Goal: Information Seeking & Learning: Learn about a topic

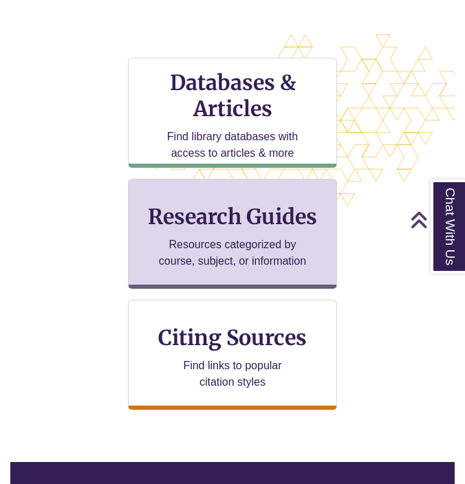
scroll to position [413, 0]
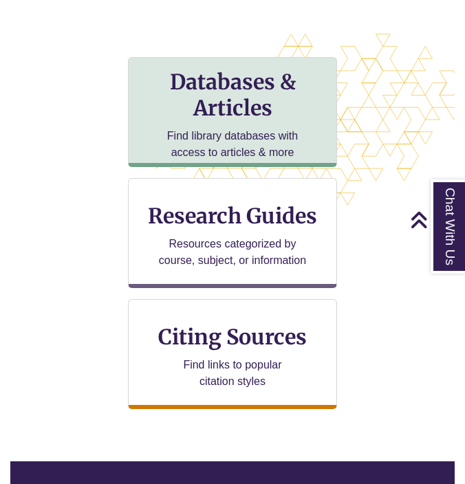
click at [231, 123] on div "Databases & Articles Find library databases with access to articles & more" at bounding box center [232, 112] width 209 height 110
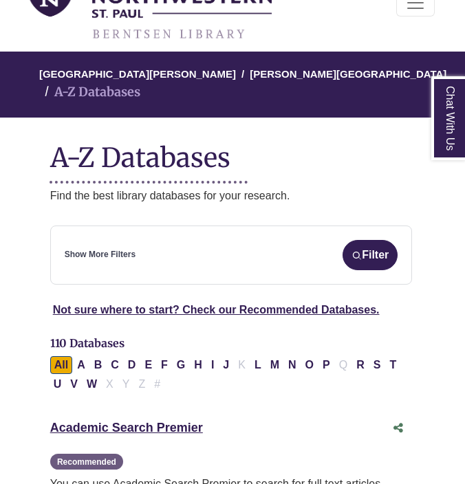
scroll to position [125, 1]
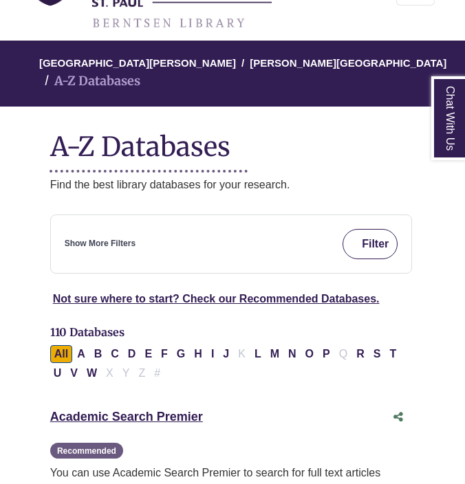
click at [363, 229] on button "Filter" at bounding box center [369, 244] width 55 height 30
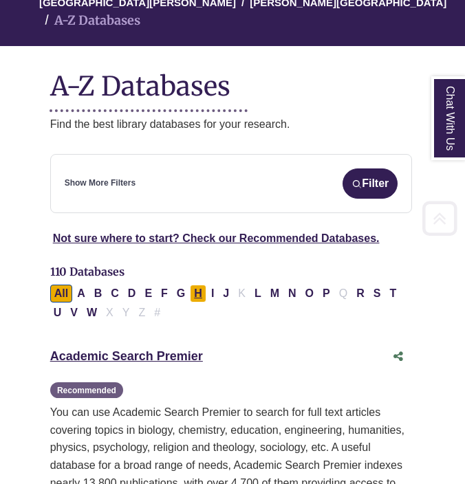
scroll to position [212, 1]
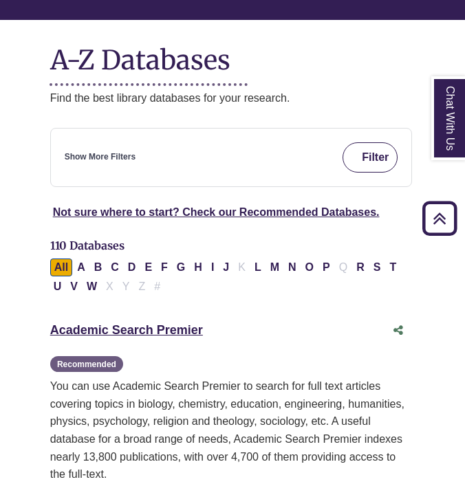
click at [360, 142] on button "Filter" at bounding box center [369, 157] width 55 height 30
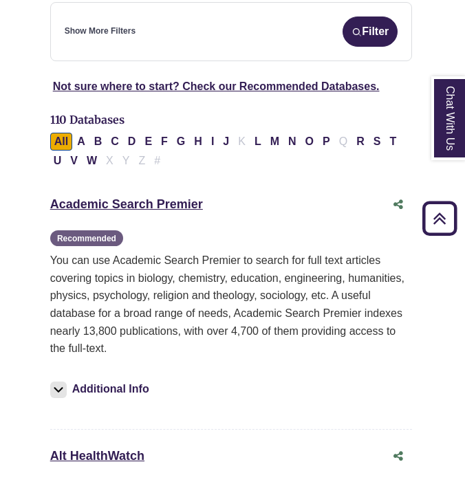
scroll to position [342, 1]
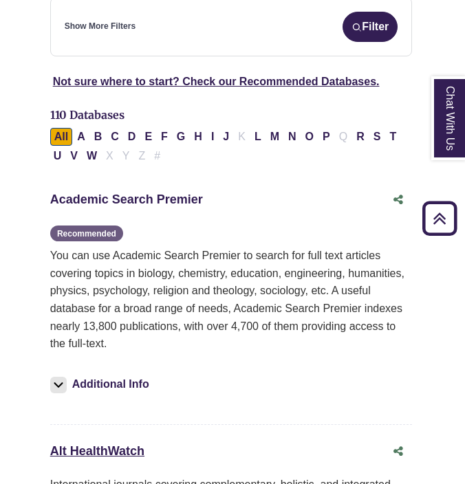
click at [175, 193] on link "Academic Search Premier This link opens in a new window" at bounding box center [126, 200] width 153 height 14
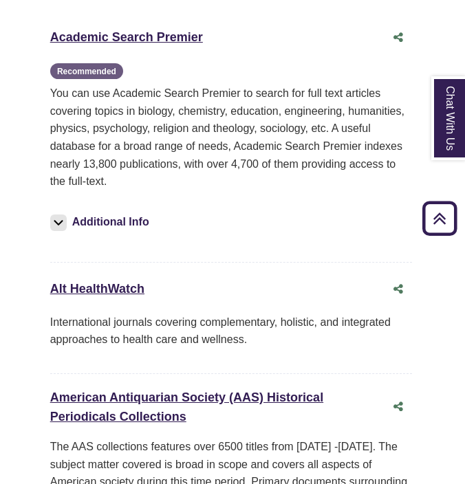
scroll to position [504, 1]
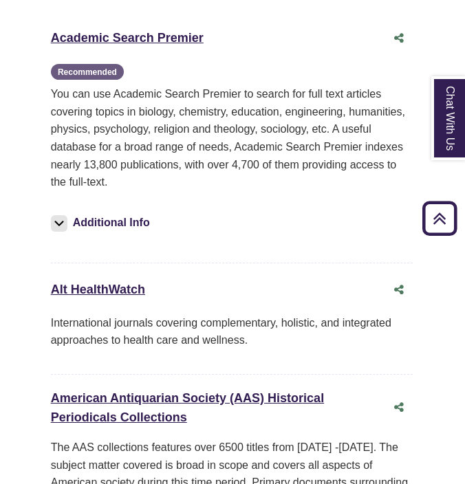
click at [65, 215] on img at bounding box center [59, 223] width 17 height 17
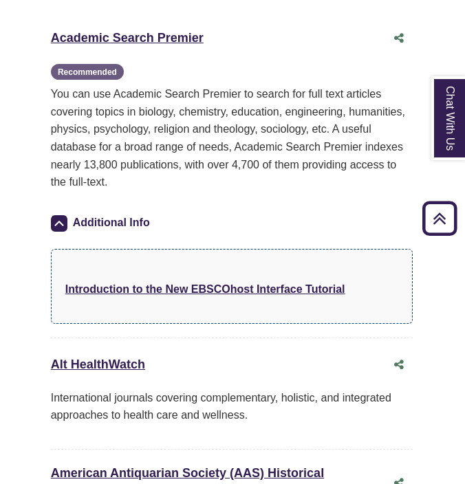
scroll to position [124, 1]
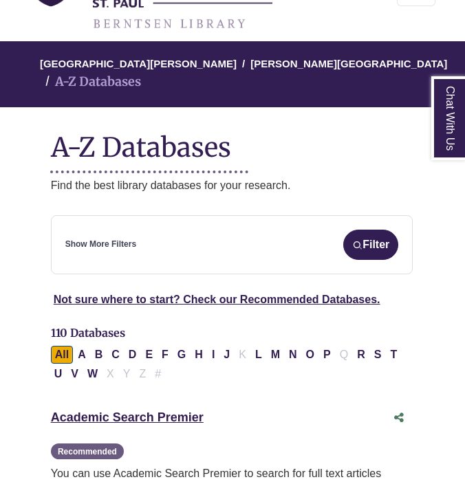
click at [113, 238] on link "Show More Filters" at bounding box center [100, 244] width 71 height 13
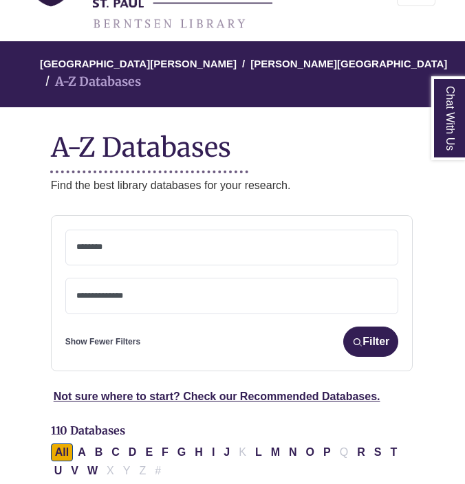
click at [113, 239] on span at bounding box center [232, 245] width 312 height 12
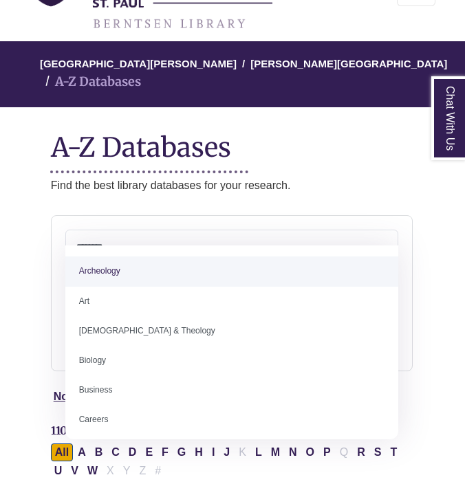
click at [71, 234] on span at bounding box center [232, 248] width 334 height 36
click at [104, 239] on span at bounding box center [232, 245] width 312 height 12
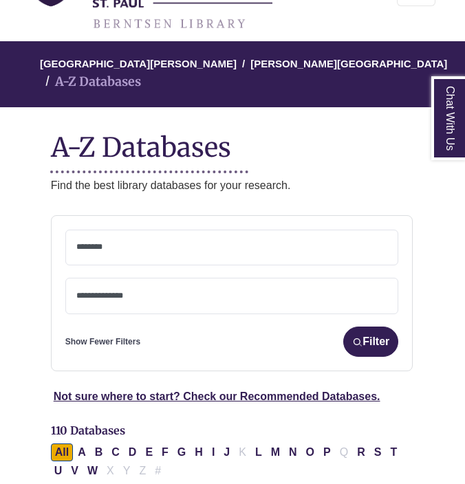
click at [128, 236] on span at bounding box center [232, 247] width 312 height 35
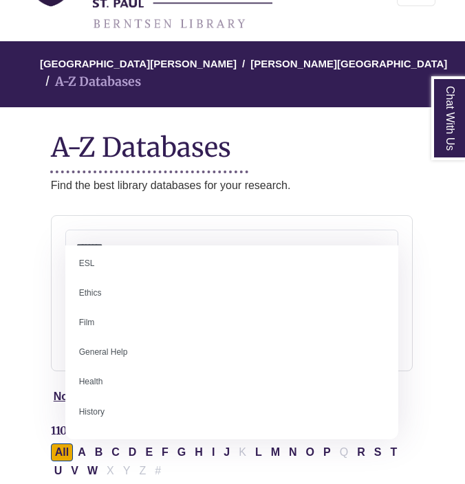
scroll to position [511, 0]
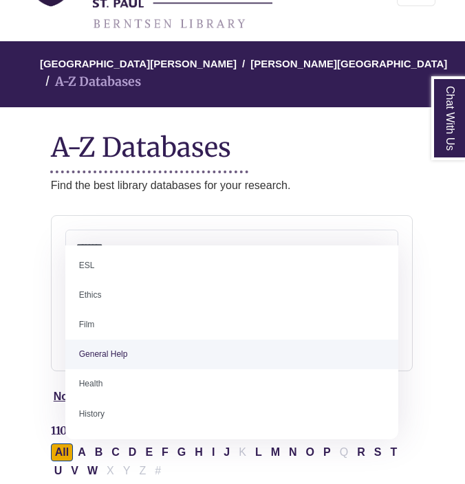
select select "*****"
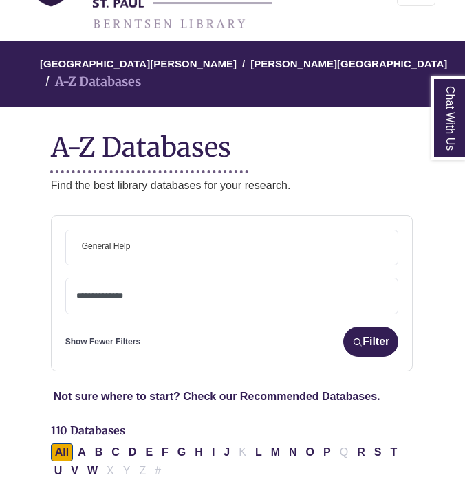
click at [177, 292] on textarea "Search" at bounding box center [232, 297] width 312 height 11
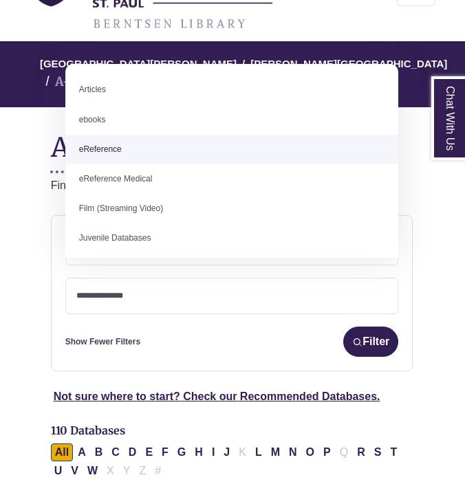
select select "*****"
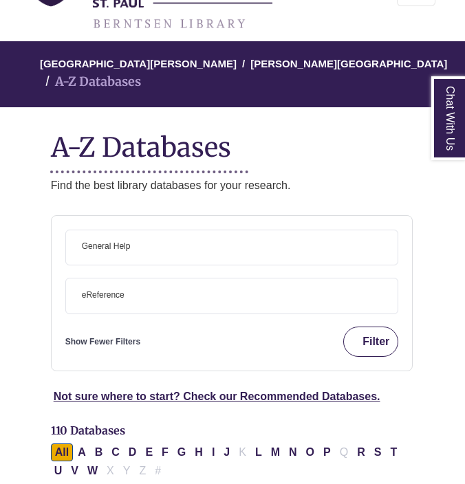
click at [357, 337] on img "submit" at bounding box center [357, 342] width 10 height 10
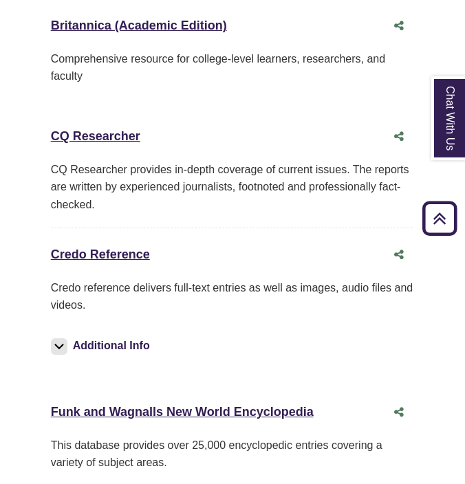
scroll to position [476, 0]
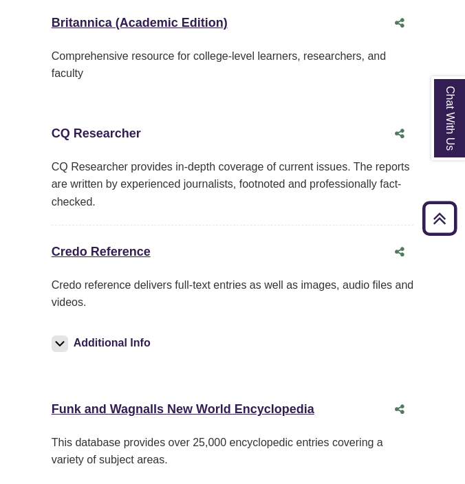
click at [109, 127] on link "CQ Researcher This link opens in a new window" at bounding box center [96, 134] width 89 height 14
